Goal: Task Accomplishment & Management: Use online tool/utility

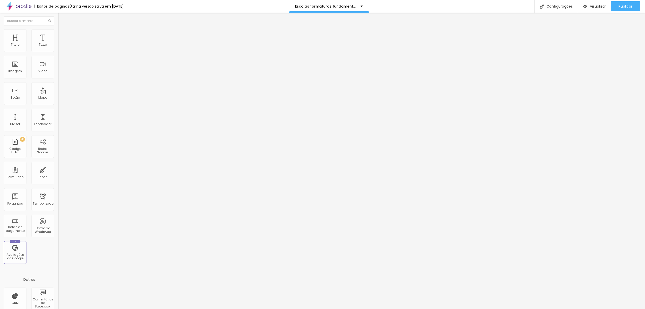
click at [58, 43] on span "Trocar imagem" at bounding box center [71, 41] width 27 height 4
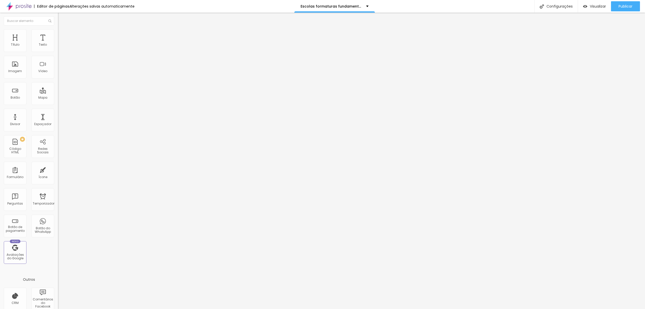
click at [61, 43] on font "Trocar imagem" at bounding box center [73, 41] width 24 height 4
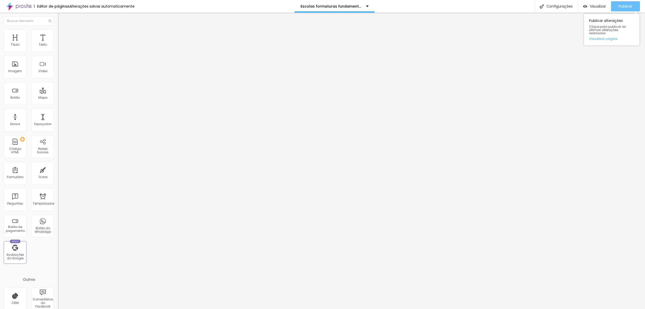
click at [623, 10] on div "Publicar" at bounding box center [626, 6] width 14 height 10
